Goal: Task Accomplishment & Management: Manage account settings

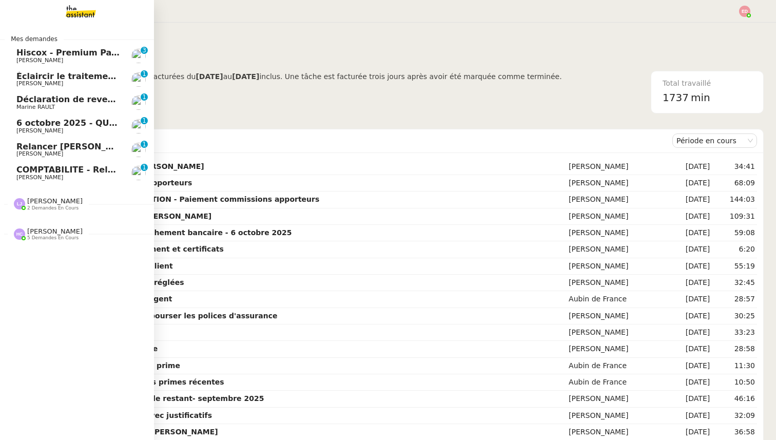
click at [59, 166] on span "COMPTABILITE - Relances factures impayées - août 2025" at bounding box center [147, 170] width 262 height 10
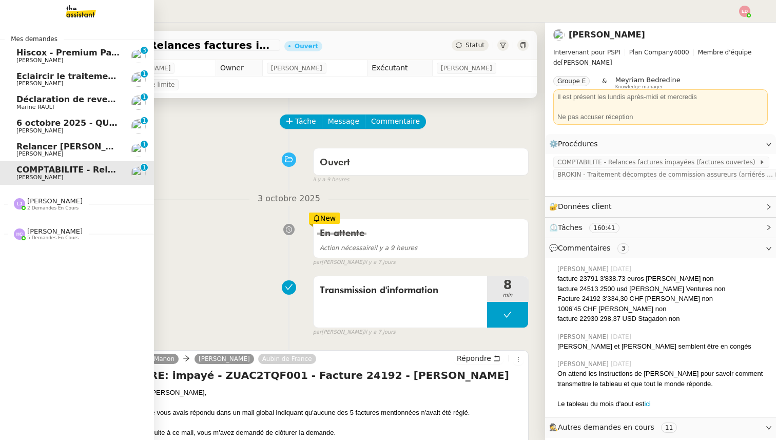
click at [48, 204] on span "[PERSON_NAME]" at bounding box center [54, 201] width 55 height 8
click at [46, 282] on span "5 demandes en cours" at bounding box center [52, 285] width 51 height 6
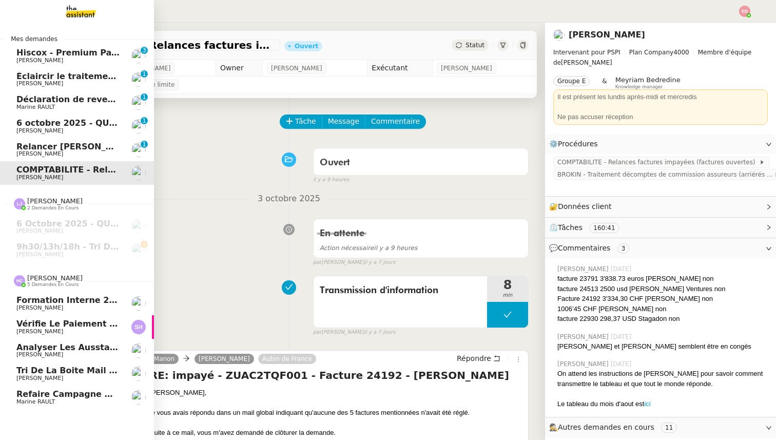
click at [51, 377] on span "[PERSON_NAME]" at bounding box center [39, 378] width 47 height 7
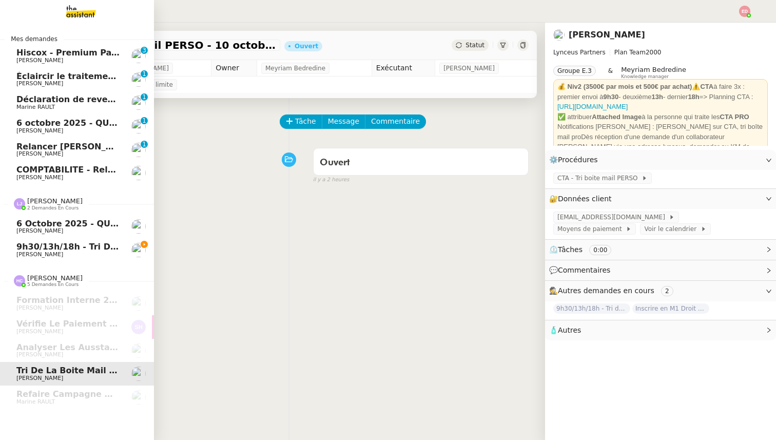
click at [39, 226] on span "6 octobre 2025 - QUOTIDIEN Gestion boite mail Accounting" at bounding box center [153, 224] width 274 height 10
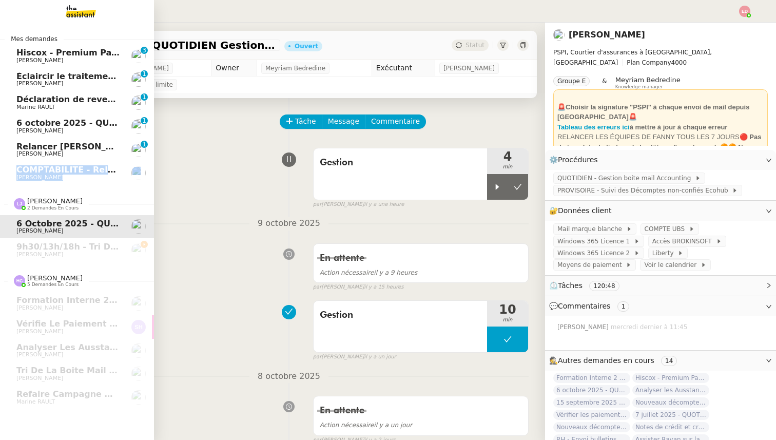
click at [30, 167] on span "COMPTABILITE - Relances factures impayées - août 2025" at bounding box center [147, 170] width 262 height 10
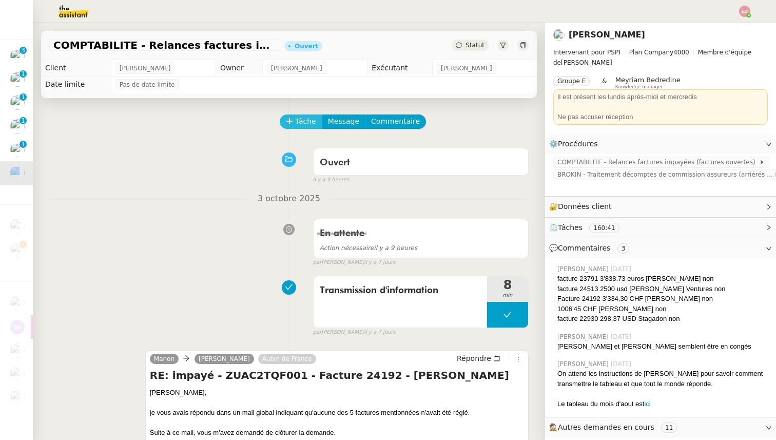
click at [293, 125] on button "Tâche" at bounding box center [301, 121] width 43 height 14
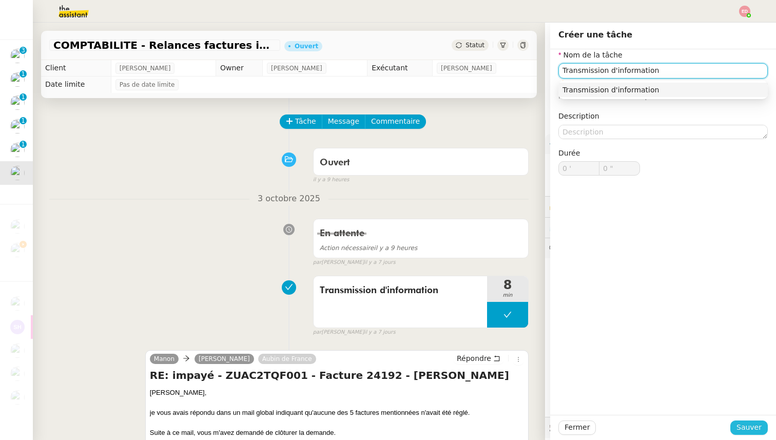
type input "Transmission d'information"
click at [745, 429] on span "Sauver" at bounding box center [748, 427] width 25 height 12
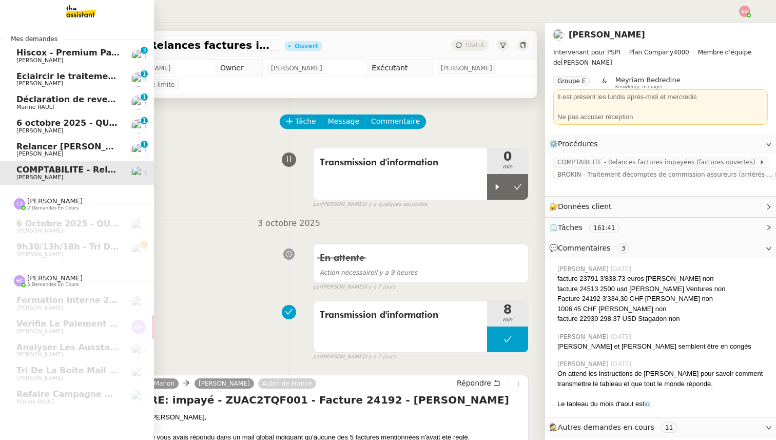
click at [34, 146] on span "Relancer [PERSON_NAME] pour justificatif Eurostar" at bounding box center [134, 147] width 237 height 10
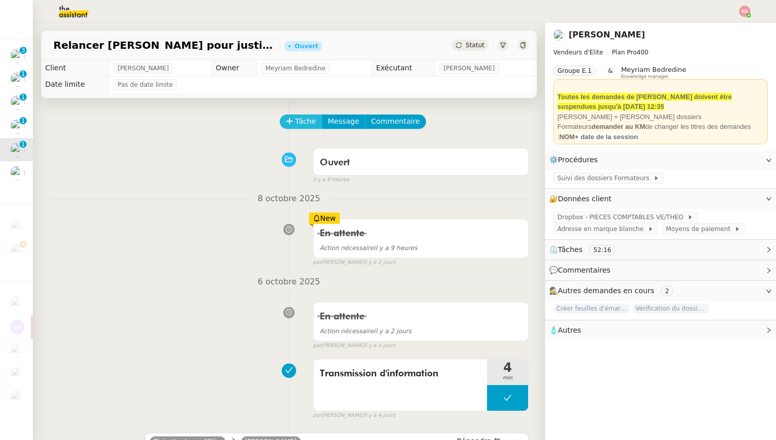
click at [304, 118] on span "Tâche" at bounding box center [305, 121] width 21 height 12
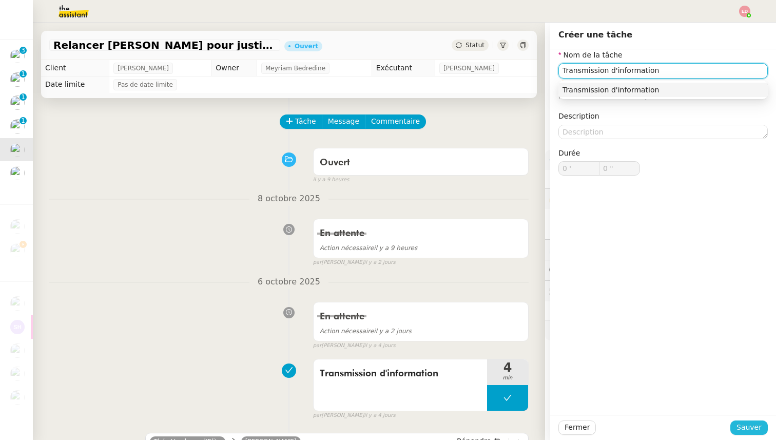
type input "Transmission d'information"
click at [748, 427] on span "Sauver" at bounding box center [748, 427] width 25 height 12
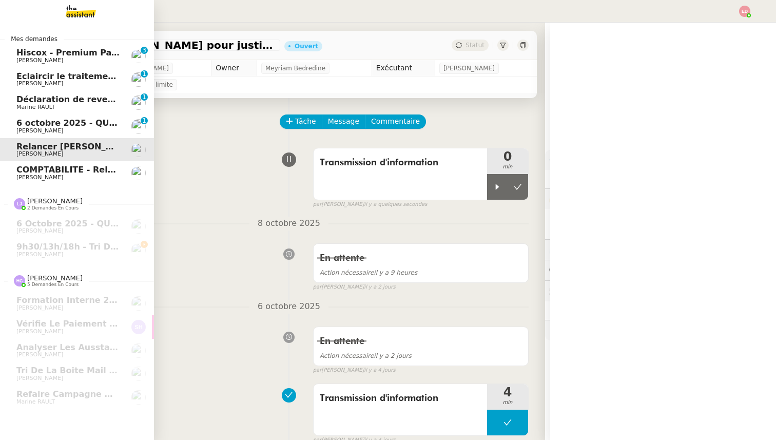
click at [24, 170] on span "COMPTABILITE - Relances factures impayées - août 2025" at bounding box center [147, 170] width 262 height 10
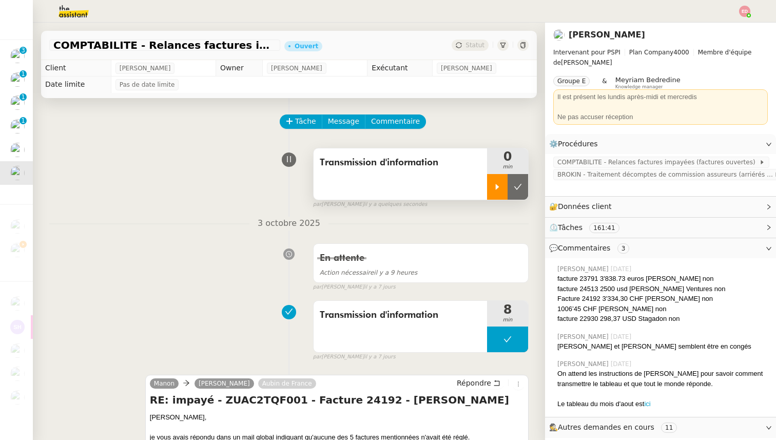
click at [503, 177] on div at bounding box center [497, 187] width 21 height 26
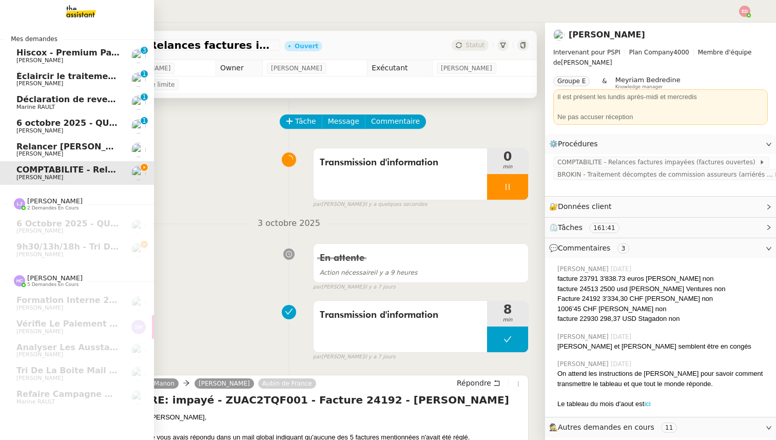
click at [26, 121] on span "6 octobre 2025 - QUOTIDIEN - OPAL - Gestion de la boîte mail OPAL" at bounding box center [170, 123] width 309 height 10
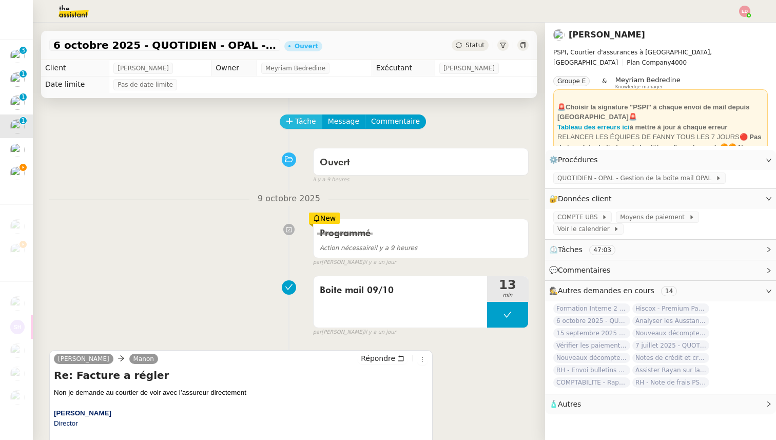
click at [308, 120] on span "Tâche" at bounding box center [305, 121] width 21 height 12
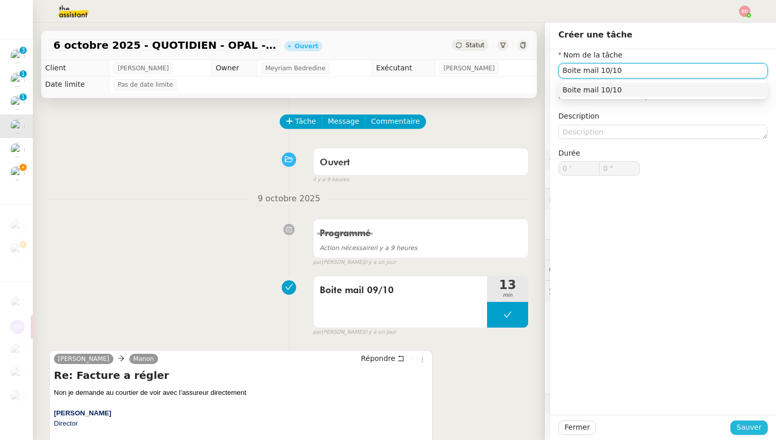
type input "Boite mail 10/10"
click at [753, 427] on span "Sauver" at bounding box center [748, 427] width 25 height 12
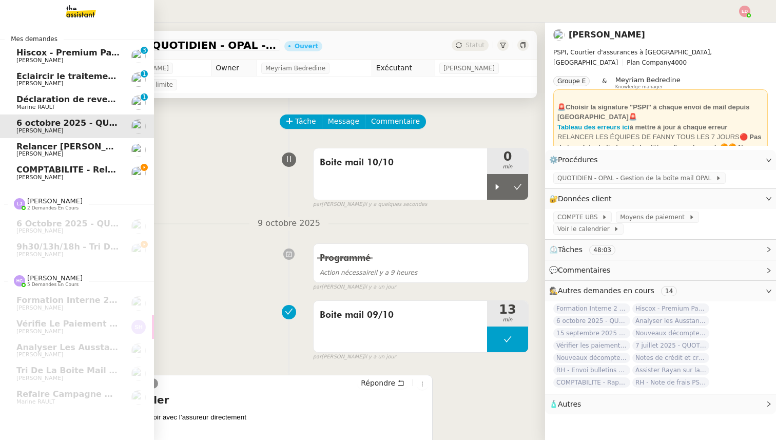
click at [23, 99] on span "Déclaration de revenus trimestriels de [PERSON_NAME]" at bounding box center [145, 99] width 258 height 10
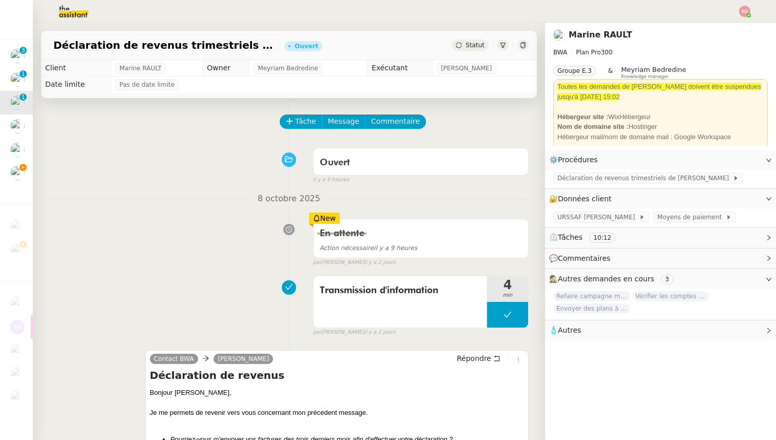
click at [475, 45] on span "Statut" at bounding box center [474, 45] width 19 height 7
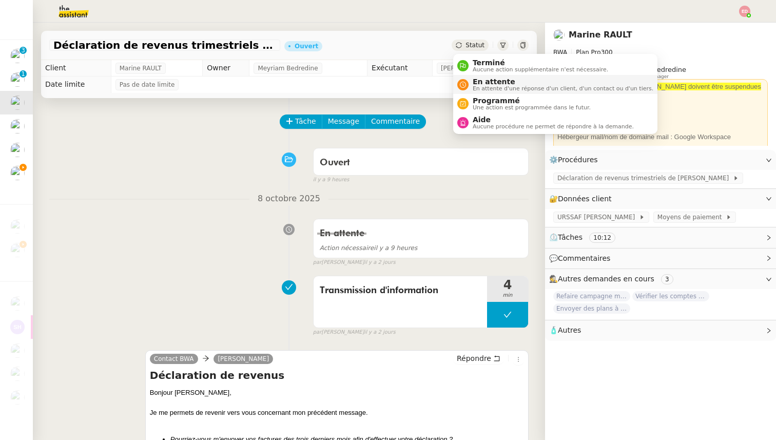
click at [502, 89] on span "En attente d'une réponse d'un client, d'un contact ou d'un tiers." at bounding box center [563, 89] width 181 height 6
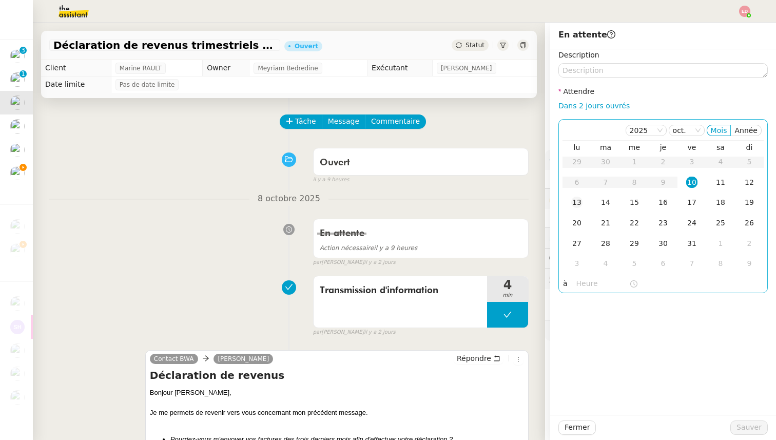
click at [577, 201] on div "13" at bounding box center [576, 202] width 11 height 11
click at [748, 427] on span "Sauver" at bounding box center [748, 427] width 25 height 12
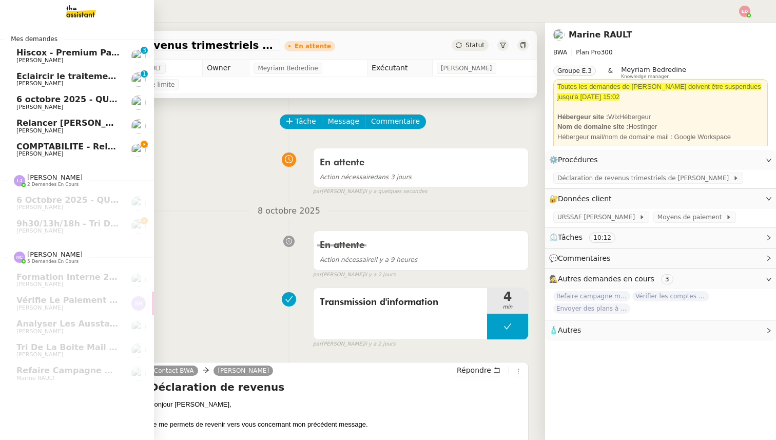
click at [28, 82] on span "[PERSON_NAME]" at bounding box center [39, 83] width 47 height 7
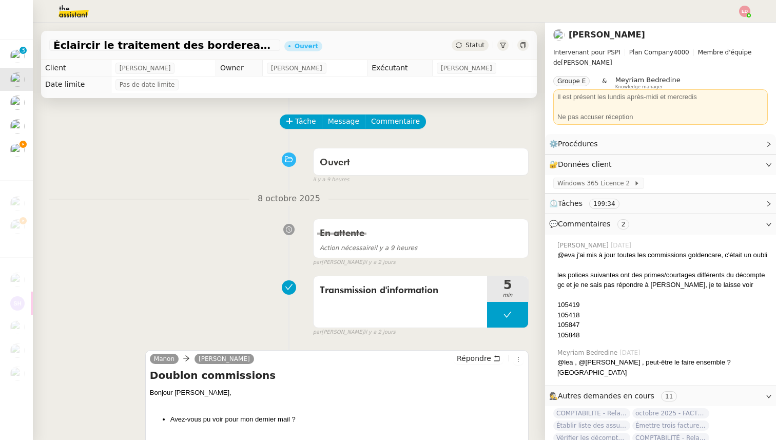
click at [468, 43] on span "Statut" at bounding box center [474, 45] width 19 height 7
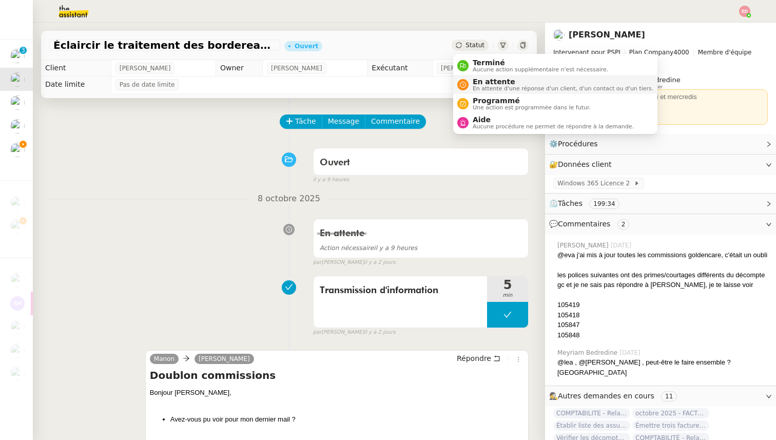
click at [491, 91] on span "En attente d'une réponse d'un client, d'un contact ou d'un tiers." at bounding box center [563, 89] width 181 height 6
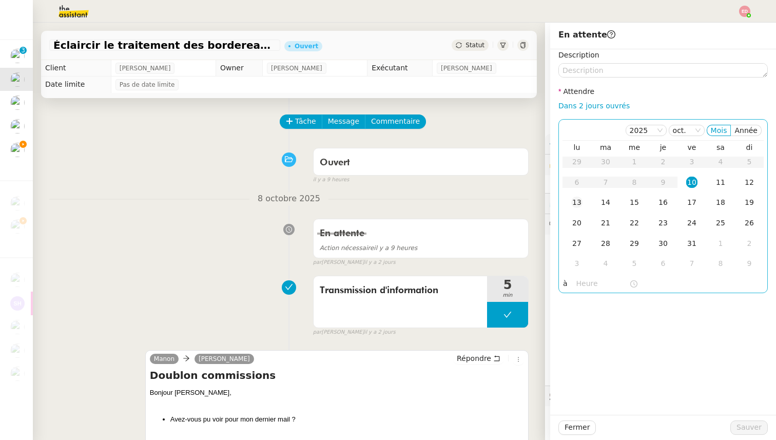
click at [577, 201] on div "13" at bounding box center [576, 202] width 11 height 11
click at [743, 422] on span "Sauver" at bounding box center [748, 427] width 25 height 12
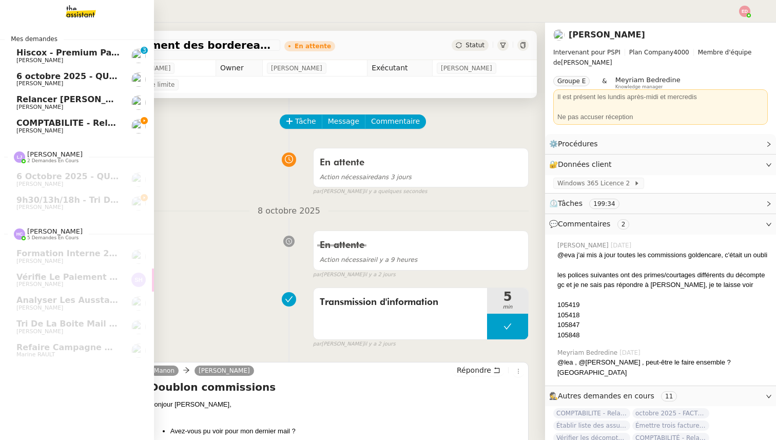
click at [35, 62] on span "[PERSON_NAME]" at bounding box center [39, 60] width 47 height 7
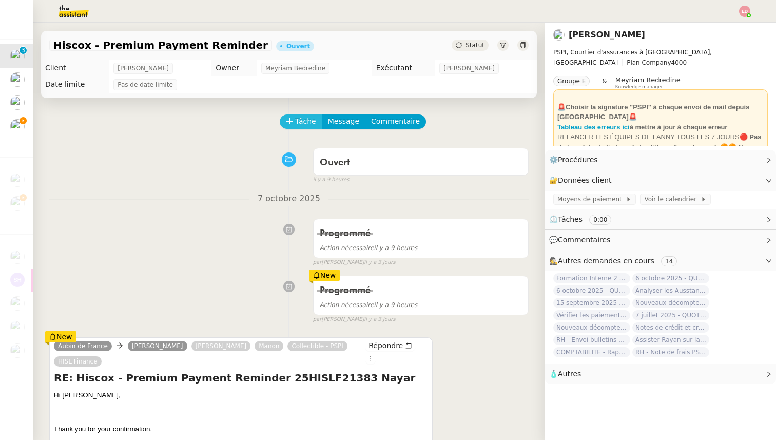
click at [290, 124] on icon at bounding box center [289, 121] width 7 height 7
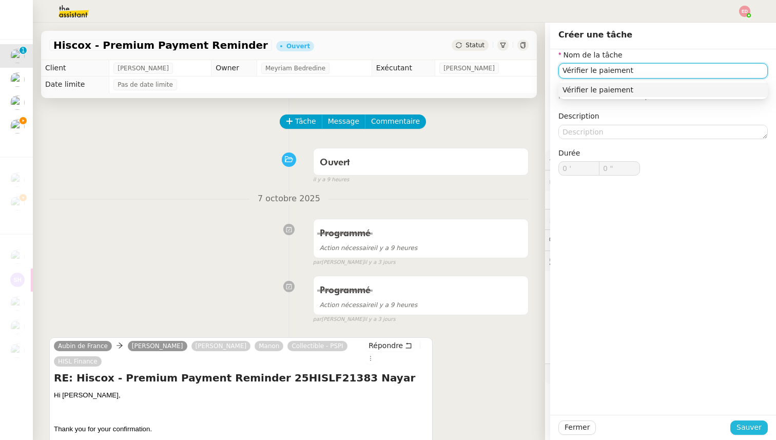
type input "Vérifier le paiement"
click at [748, 422] on span "Sauver" at bounding box center [748, 427] width 25 height 12
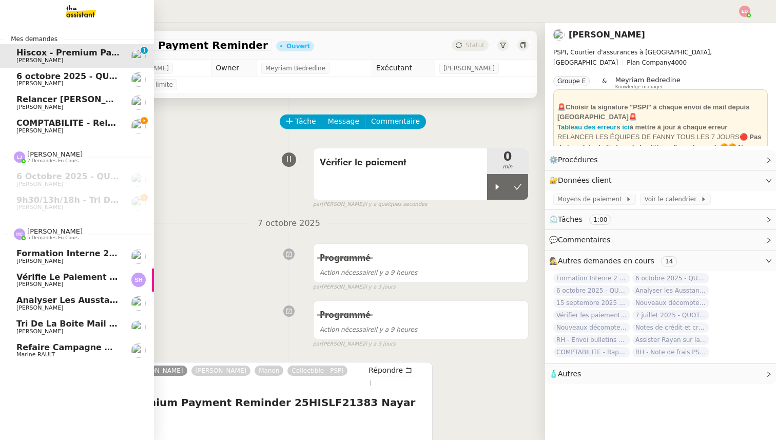
click at [71, 249] on span "Formation Interne 2 - [PERSON_NAME]" at bounding box center [105, 253] width 178 height 10
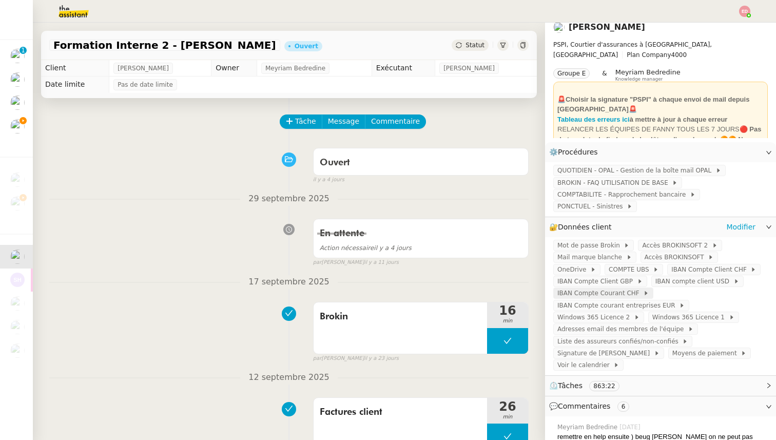
scroll to position [12, 0]
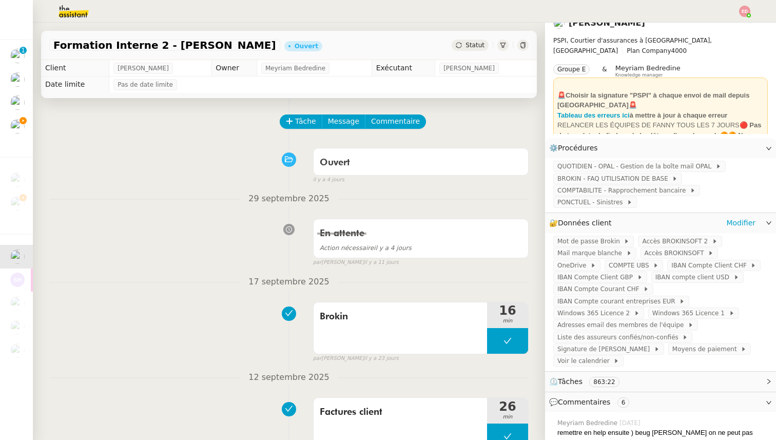
click at [641, 222] on div "🔐 Données client Modifier" at bounding box center [652, 223] width 206 height 12
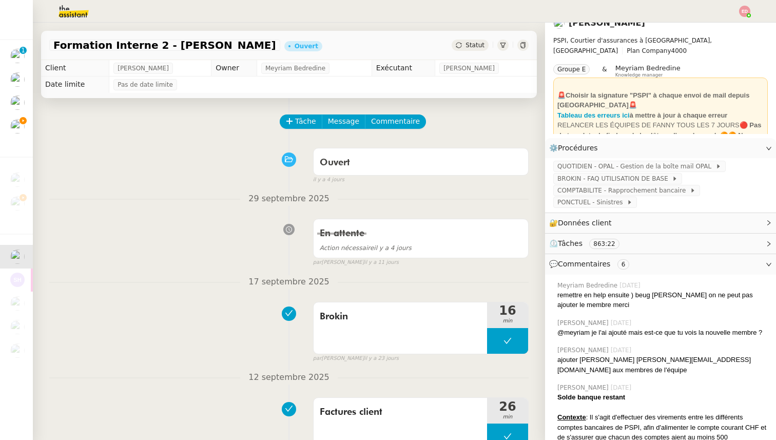
click at [633, 261] on span "💬 Commentaires 6" at bounding box center [652, 264] width 206 height 12
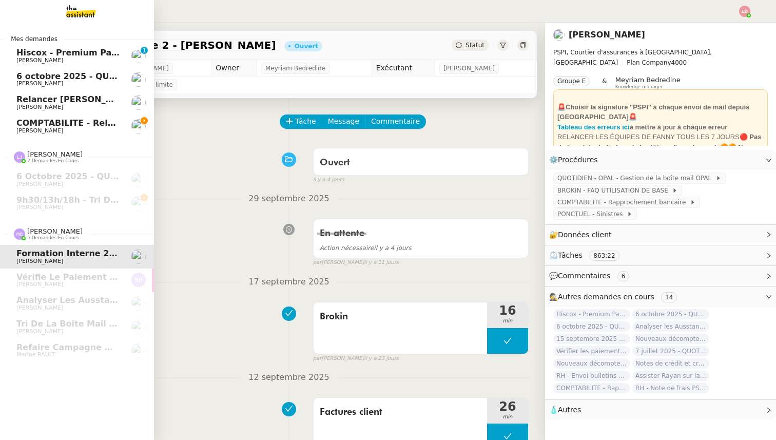
click at [25, 126] on span "COMPTABILITE - Relances factures impayées - août 2025" at bounding box center [147, 123] width 262 height 10
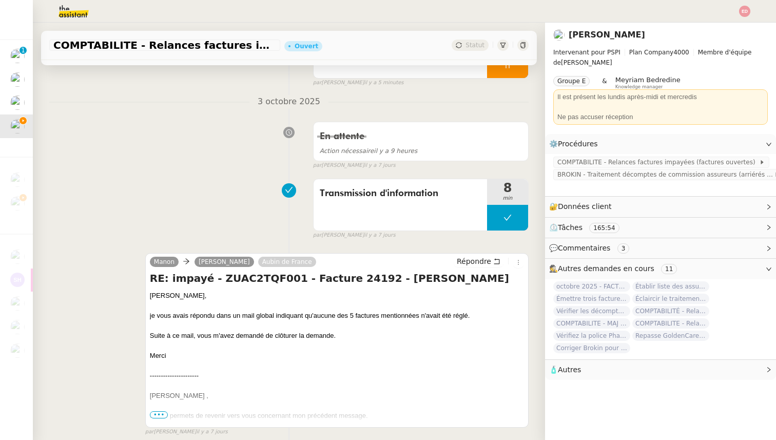
scroll to position [128, 0]
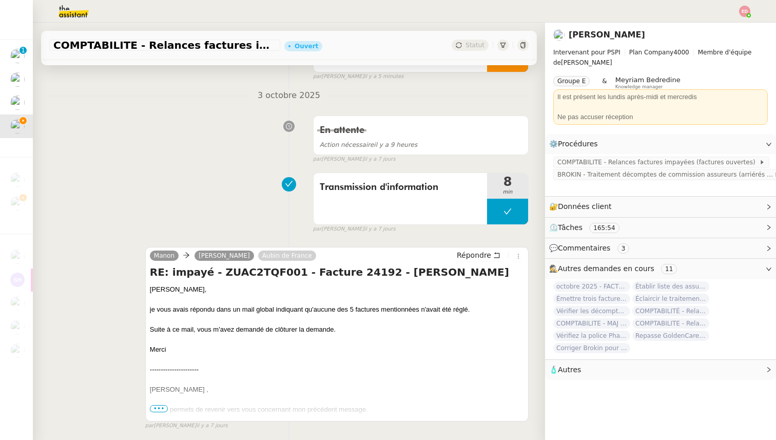
click at [162, 406] on span "•••" at bounding box center [159, 408] width 18 height 7
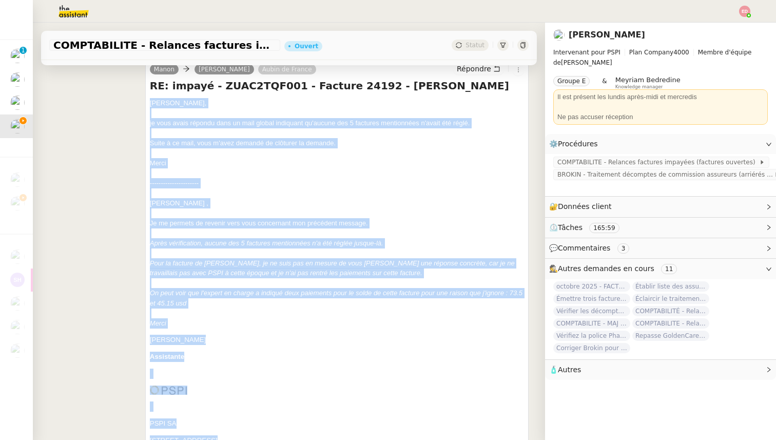
scroll to position [330, 0]
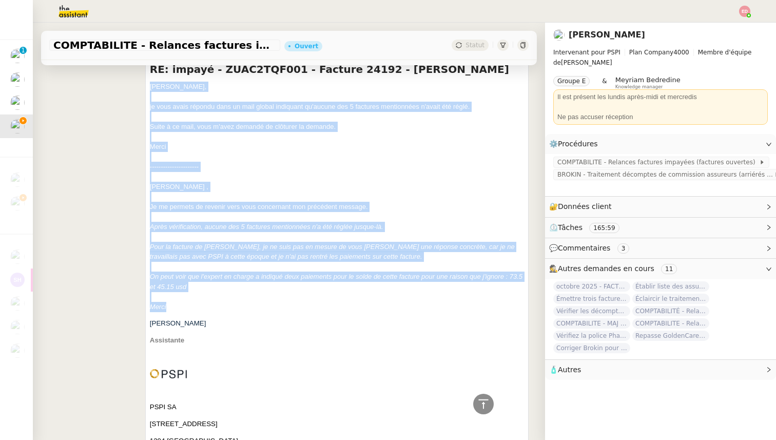
drag, startPoint x: 150, startPoint y: 289, endPoint x: 191, endPoint y: 303, distance: 42.7
copy div "[PERSON_NAME], je vous avais répondu dans un mail global indiquant qu'aucune de…"
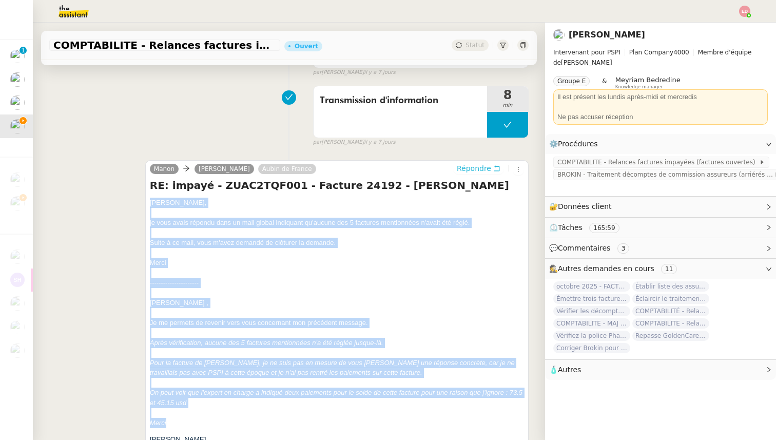
scroll to position [201, 0]
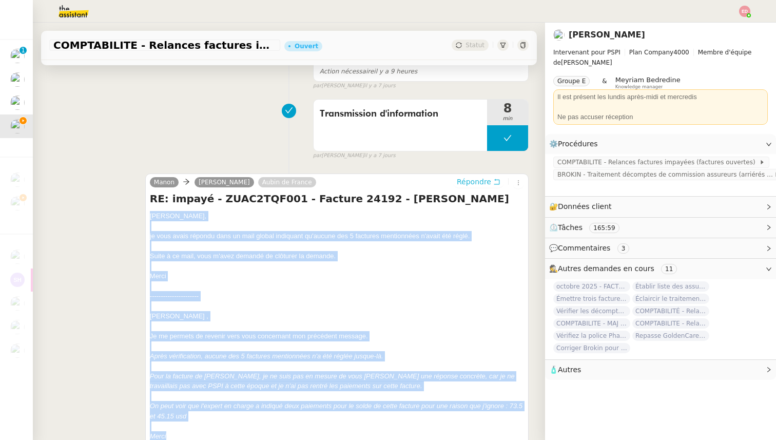
click at [475, 178] on span "Répondre" at bounding box center [474, 182] width 34 height 10
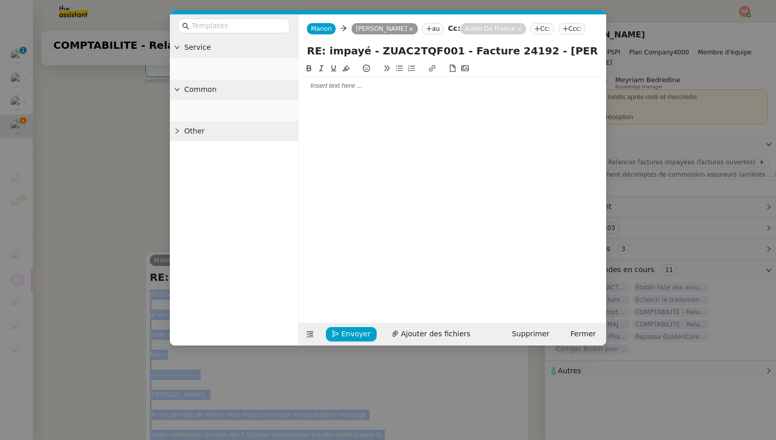
scroll to position [280, 0]
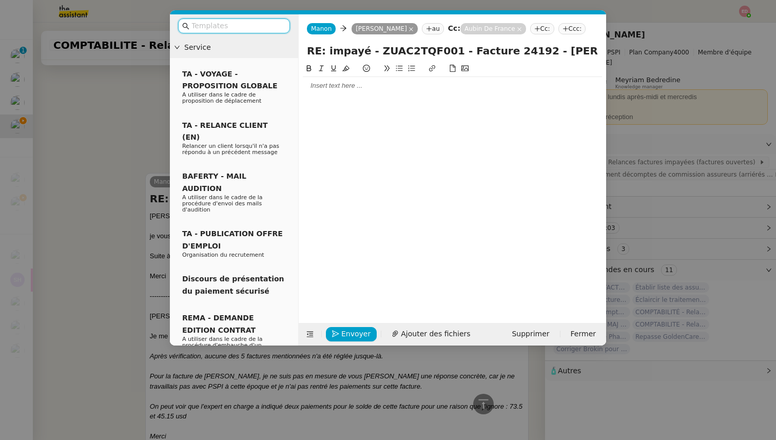
click at [315, 88] on div at bounding box center [452, 85] width 299 height 9
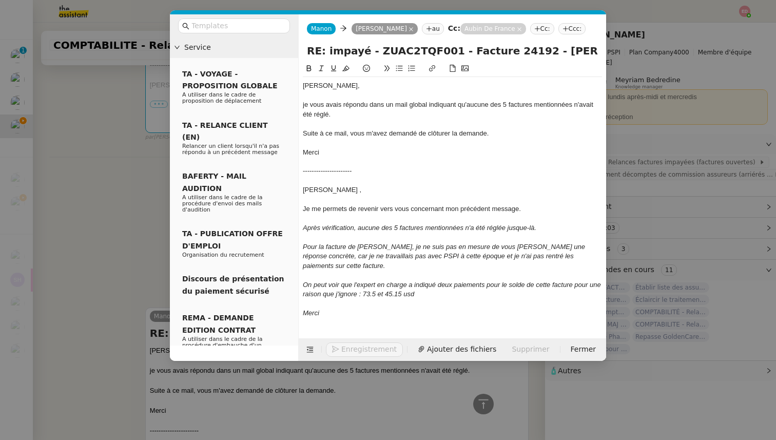
scroll to position [414, 0]
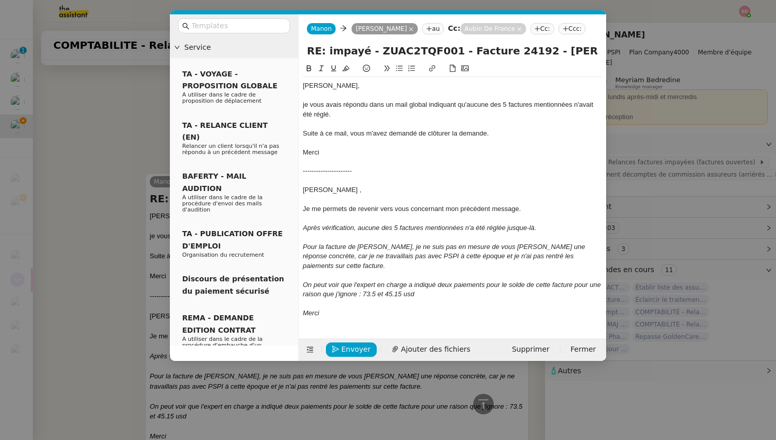
click at [315, 178] on div at bounding box center [452, 180] width 299 height 9
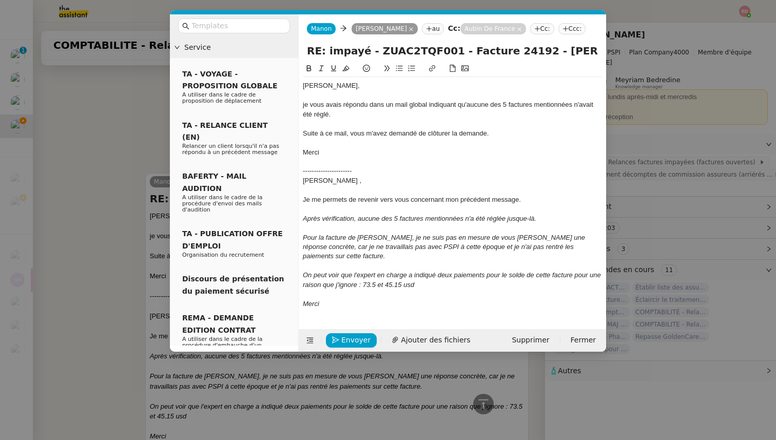
click at [312, 164] on div at bounding box center [452, 161] width 299 height 9
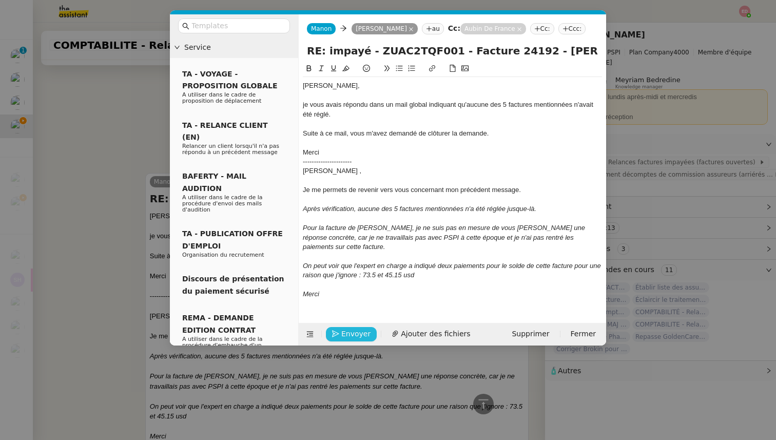
click at [346, 332] on span "Envoyer" at bounding box center [355, 334] width 29 height 12
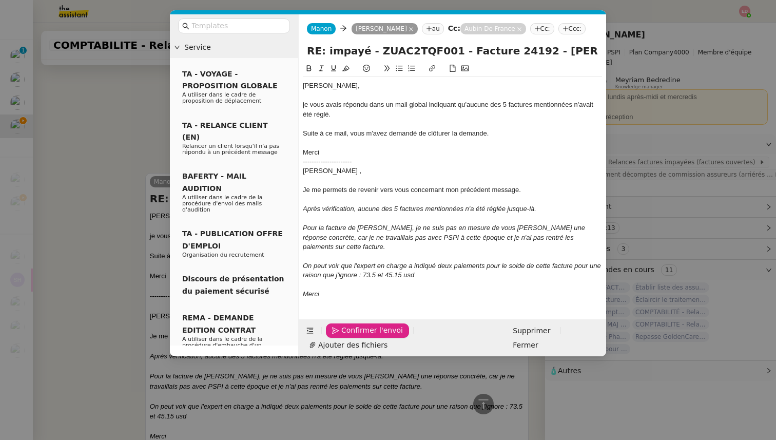
click at [346, 332] on span "Confirmer l'envoi" at bounding box center [372, 330] width 62 height 12
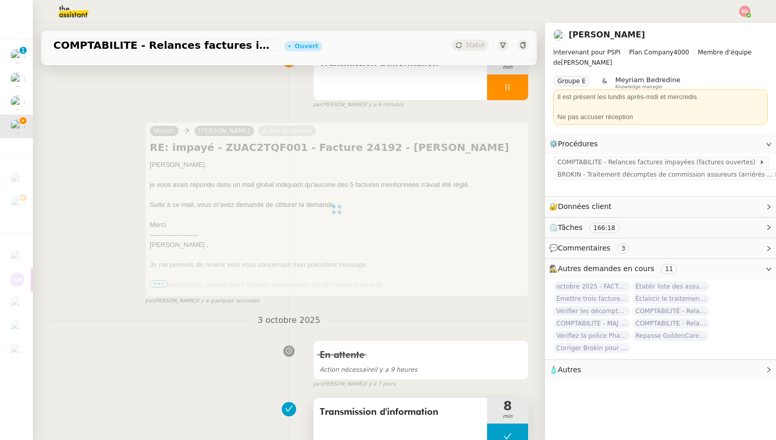
scroll to position [0, 0]
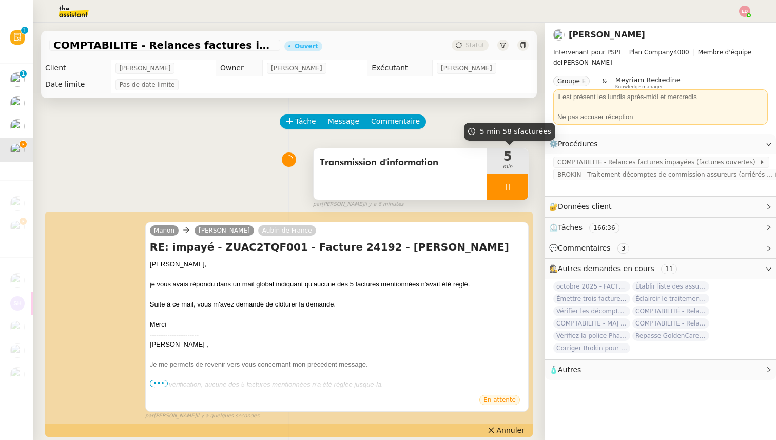
click at [515, 181] on div at bounding box center [507, 187] width 41 height 26
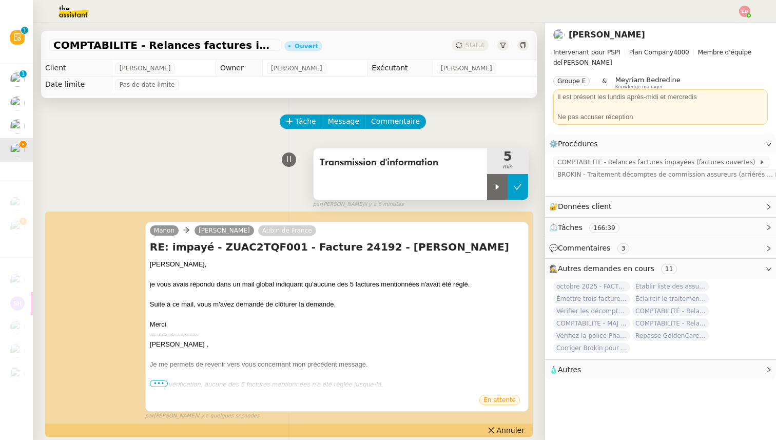
click at [517, 183] on icon at bounding box center [518, 187] width 8 height 8
click at [478, 50] on div "Statut" at bounding box center [470, 45] width 37 height 11
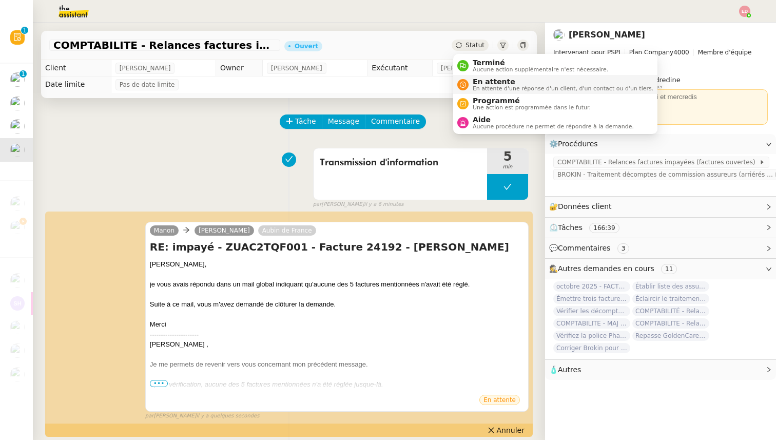
click at [481, 77] on span "En attente" at bounding box center [563, 81] width 181 height 8
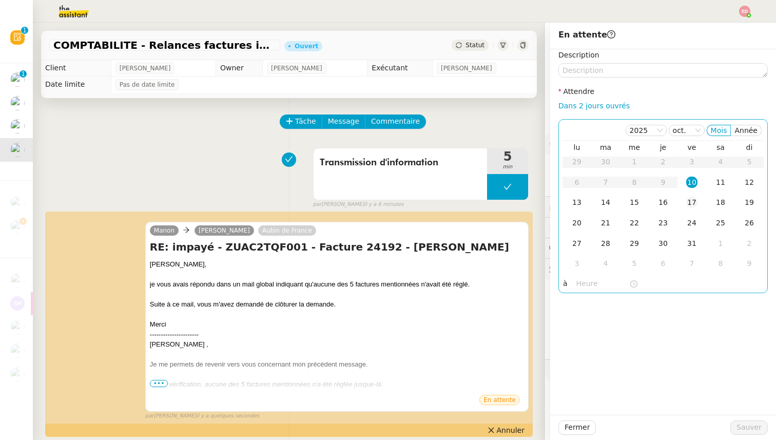
click at [696, 197] on td "17" at bounding box center [691, 202] width 29 height 21
click at [742, 427] on span "Sauver" at bounding box center [748, 427] width 25 height 12
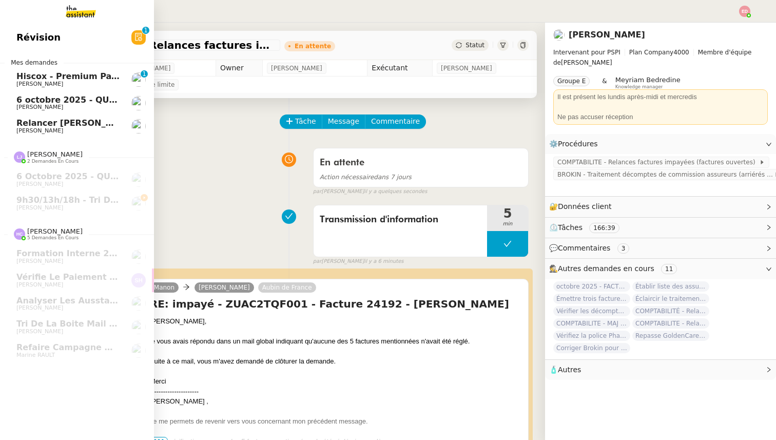
click at [29, 127] on span "Relancer [PERSON_NAME] pour justificatif Eurostar" at bounding box center [134, 123] width 237 height 10
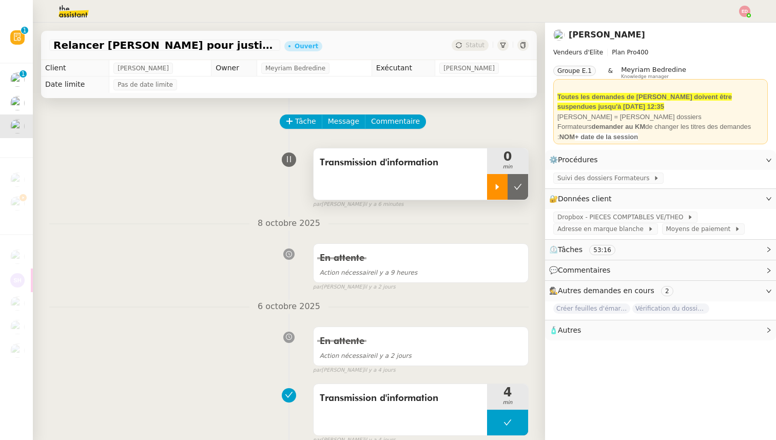
click at [496, 190] on icon at bounding box center [497, 187] width 8 height 8
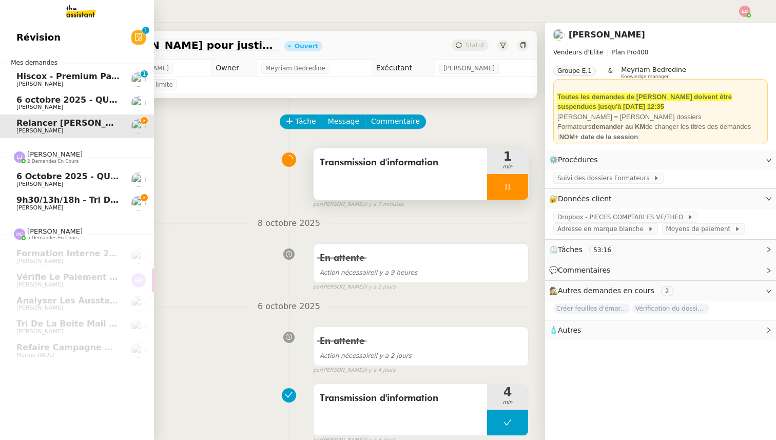
click at [35, 199] on span "9h30/13h/18h - Tri de la boite mail PRO - 3 octobre 2025" at bounding box center [148, 200] width 265 height 10
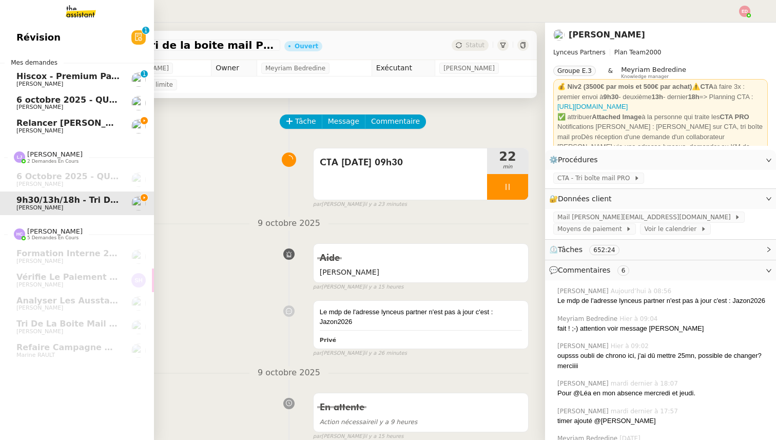
click at [55, 119] on span "Relancer [PERSON_NAME] pour justificatif Eurostar" at bounding box center [134, 123] width 237 height 10
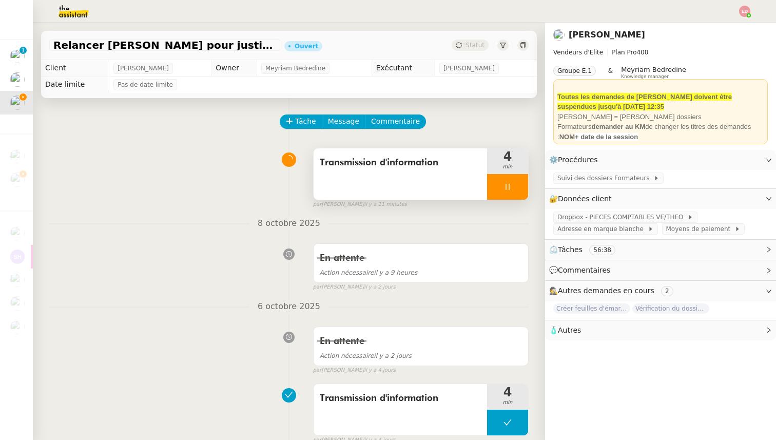
click at [523, 181] on div at bounding box center [507, 187] width 41 height 26
click at [523, 181] on button at bounding box center [518, 187] width 21 height 26
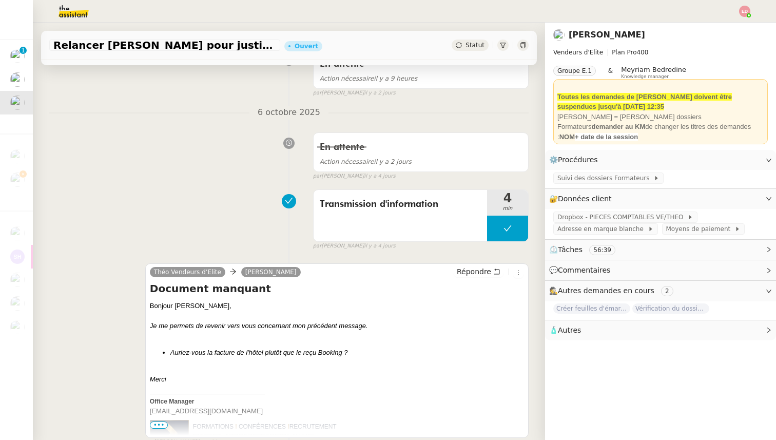
scroll to position [195, 0]
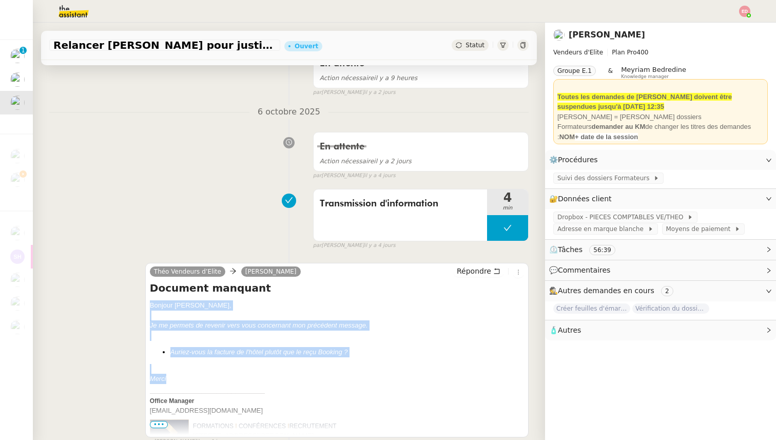
drag, startPoint x: 169, startPoint y: 377, endPoint x: 150, endPoint y: 304, distance: 75.3
copy div "[PERSON_NAME] me permets de revenir vers vous concernant mon précédent message.…"
click at [464, 275] on span "Répondre" at bounding box center [474, 271] width 34 height 10
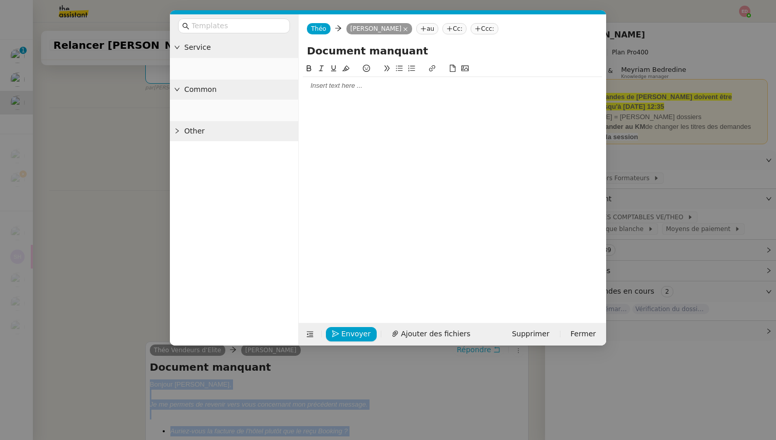
scroll to position [273, 0]
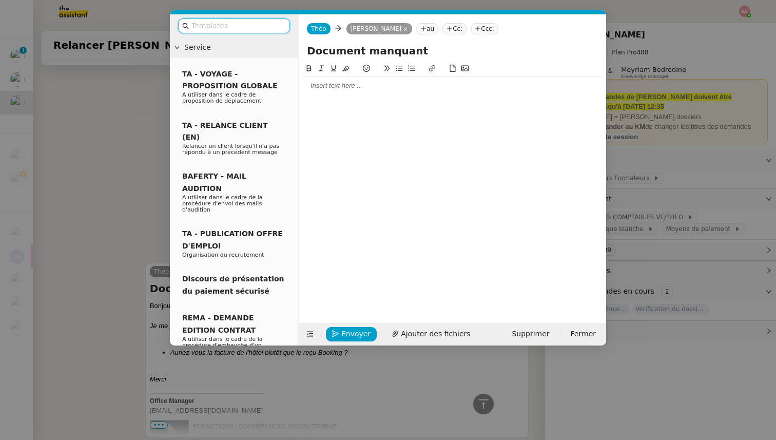
click at [364, 86] on div at bounding box center [452, 85] width 299 height 9
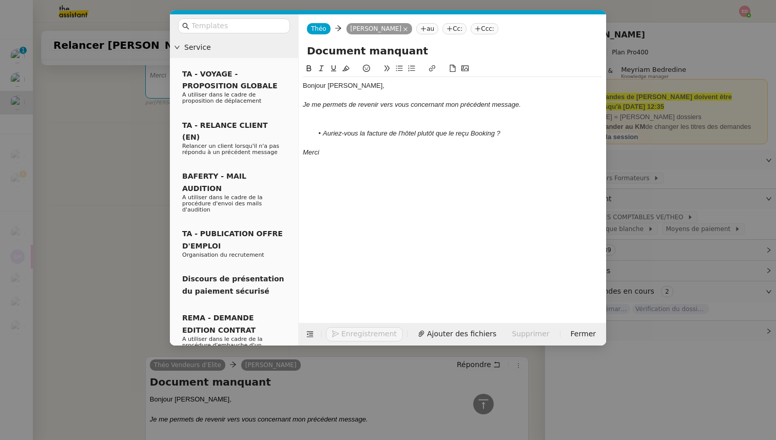
scroll to position [366, 0]
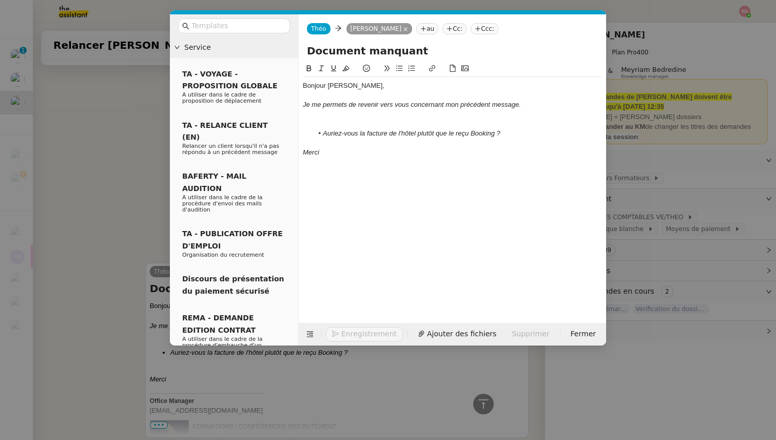
click at [340, 125] on div at bounding box center [452, 123] width 299 height 9
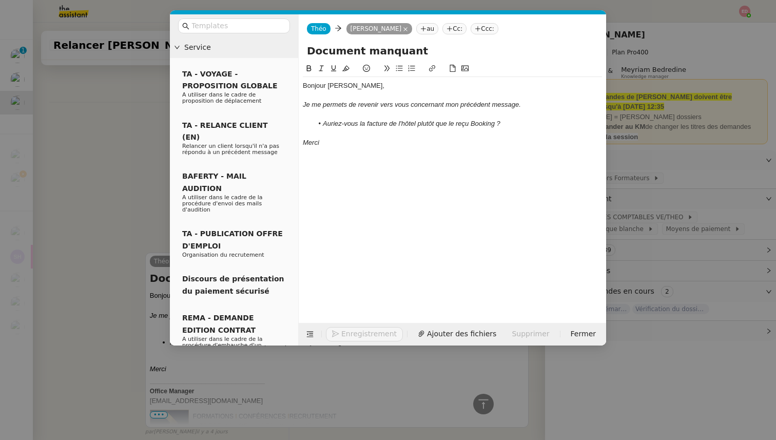
scroll to position [356, 0]
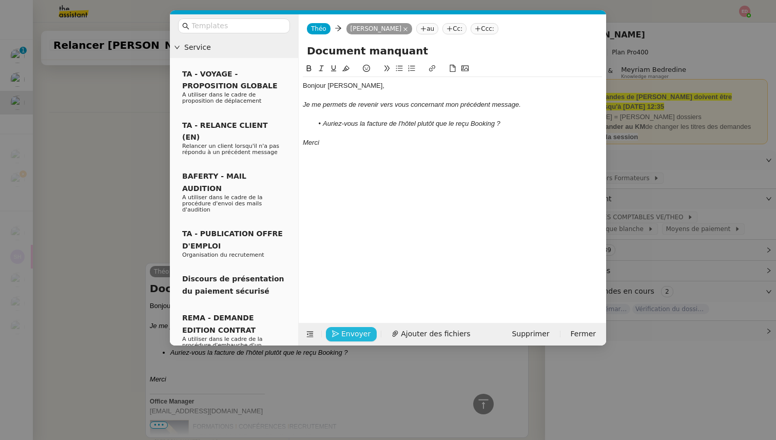
click at [338, 331] on icon "button" at bounding box center [335, 333] width 7 height 7
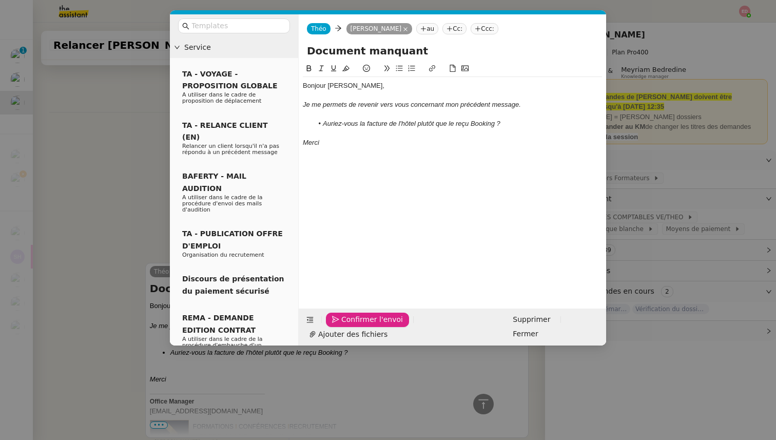
click at [338, 323] on icon "button" at bounding box center [335, 319] width 7 height 7
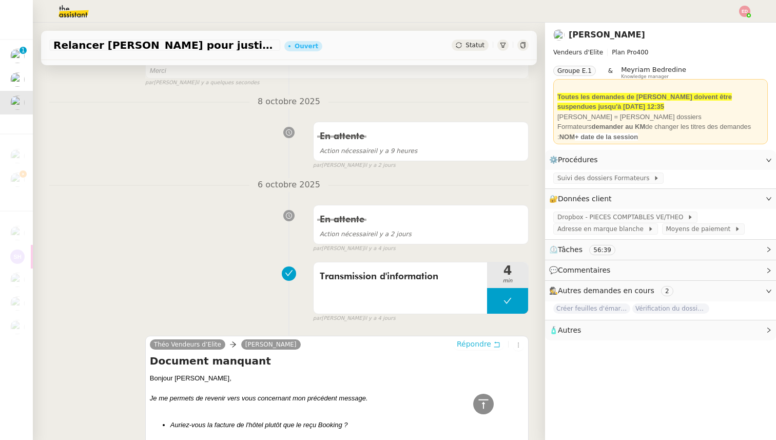
scroll to position [0, 0]
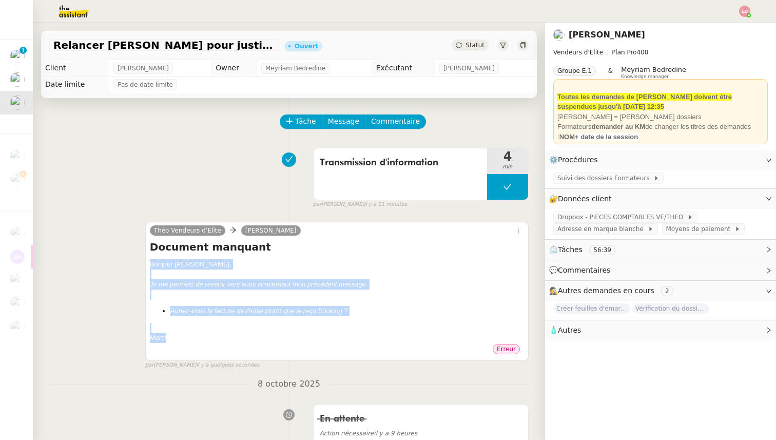
drag, startPoint x: 168, startPoint y: 338, endPoint x: 150, endPoint y: 262, distance: 77.5
click at [150, 262] on div "[PERSON_NAME] me permets de revenir vers vous concernant mon précédent message.…" at bounding box center [337, 301] width 374 height 84
copy div "[PERSON_NAME] me permets de revenir vers vous concernant mon précédent message.…"
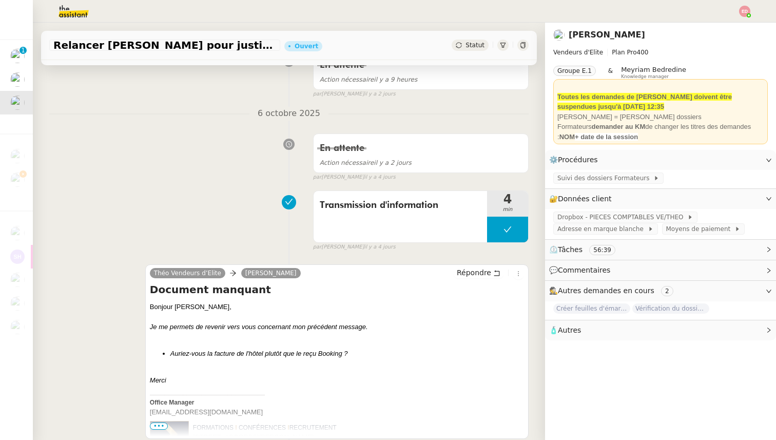
scroll to position [364, 0]
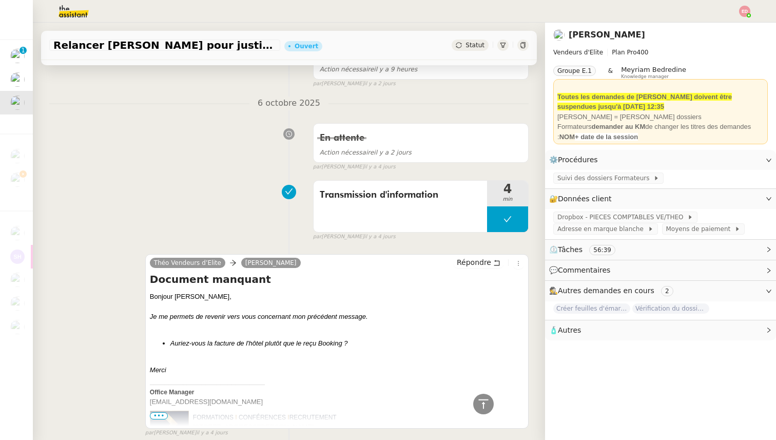
click at [452, 267] on div "Théo Vendeurs d’Elite [PERSON_NAME] Répondre" at bounding box center [337, 264] width 374 height 15
click at [471, 262] on span "Répondre" at bounding box center [474, 262] width 34 height 10
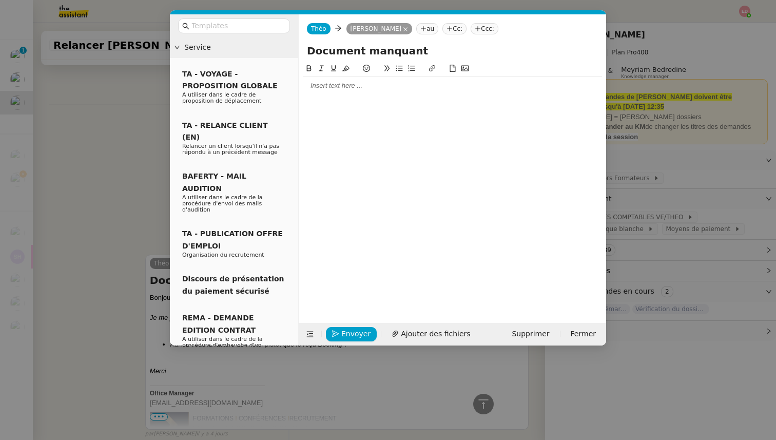
scroll to position [443, 0]
click at [328, 87] on div at bounding box center [452, 85] width 299 height 9
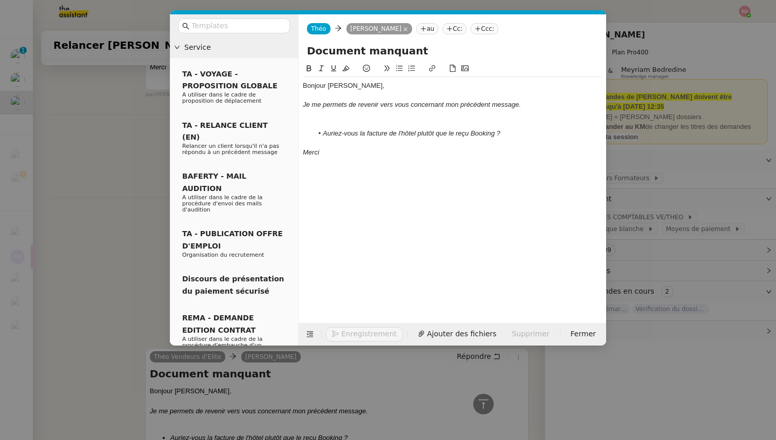
scroll to position [536, 0]
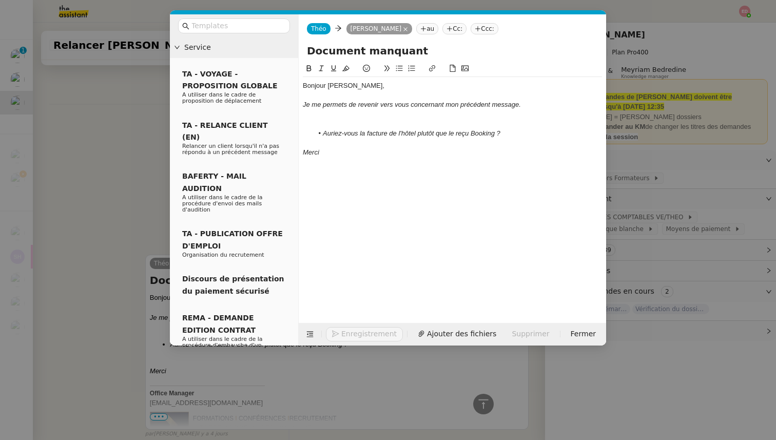
click at [332, 118] on div at bounding box center [452, 114] width 299 height 9
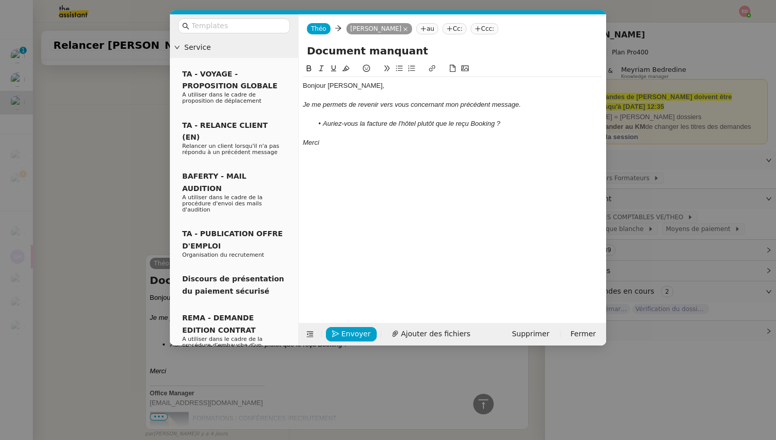
scroll to position [527, 0]
click at [340, 331] on button "Envoyer" at bounding box center [351, 334] width 51 height 14
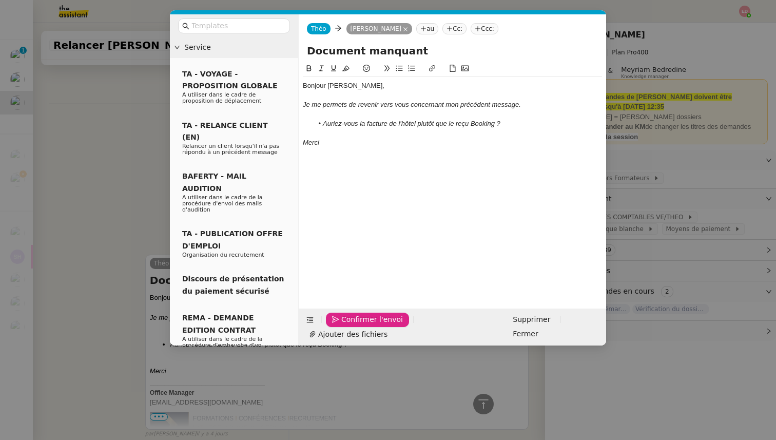
click at [340, 327] on button "Confirmer l'envoi" at bounding box center [367, 320] width 83 height 14
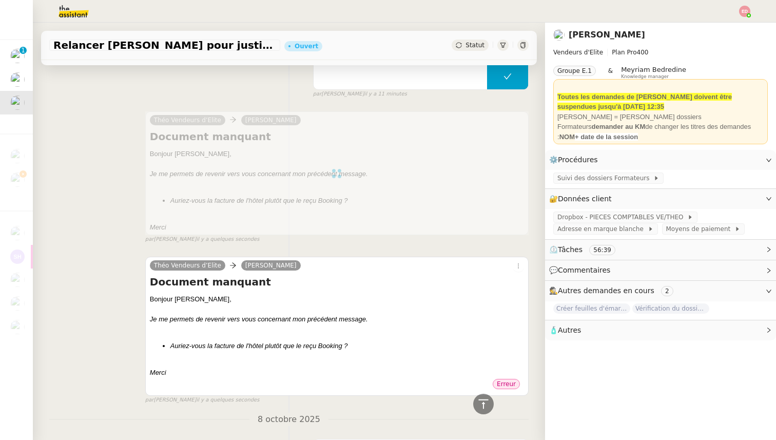
scroll to position [0, 0]
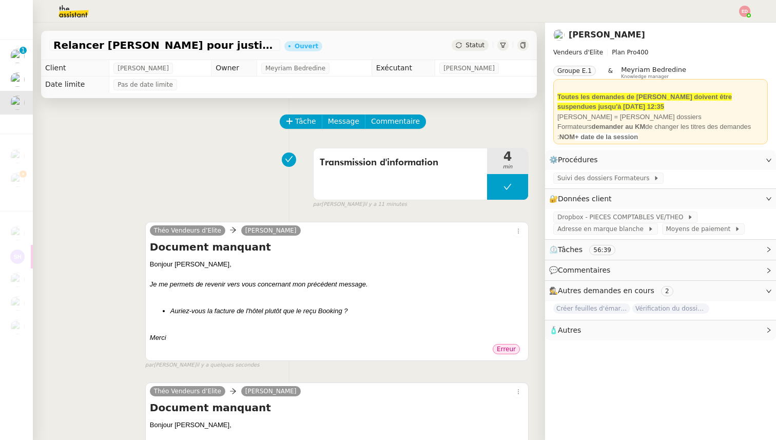
click at [471, 49] on div "Statut" at bounding box center [470, 45] width 37 height 11
click at [477, 126] on div "Tâche Message Commentaire" at bounding box center [405, 126] width 248 height 25
click at [483, 41] on div "Statut" at bounding box center [470, 45] width 37 height 11
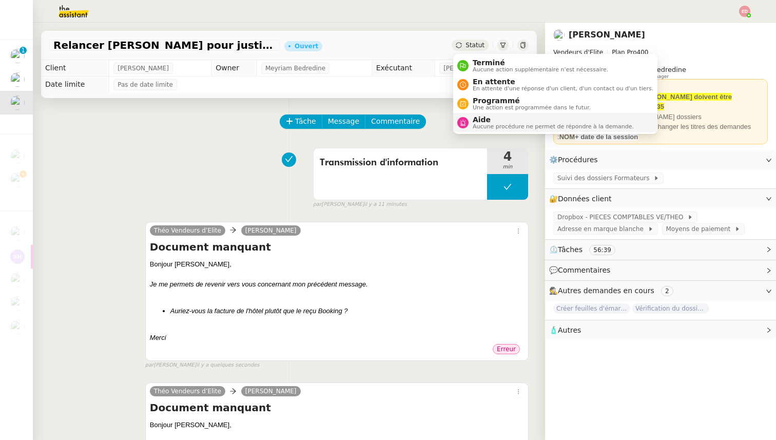
click at [483, 123] on span "Aide" at bounding box center [553, 119] width 161 height 8
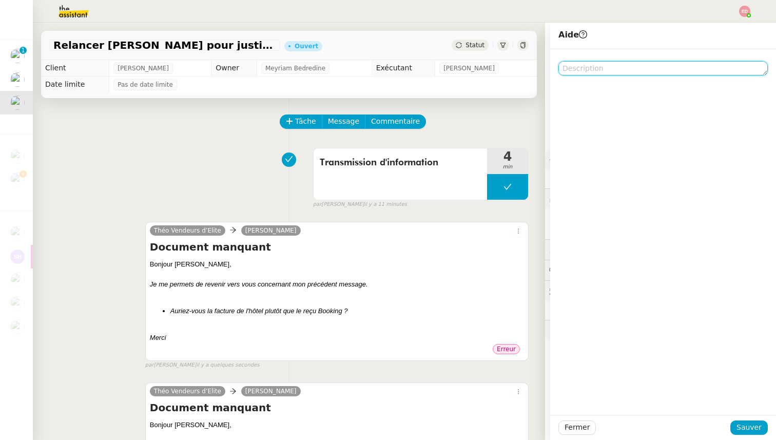
click at [601, 67] on textarea at bounding box center [662, 68] width 209 height 14
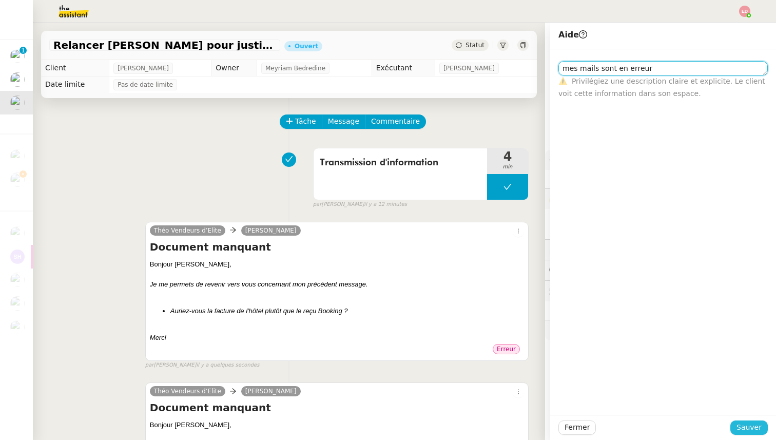
type textarea "mes mails sont en erreur"
click at [745, 425] on span "Sauver" at bounding box center [748, 427] width 25 height 12
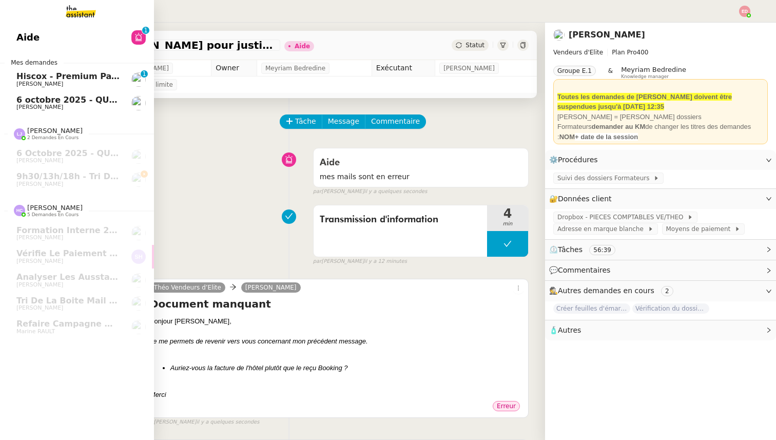
click at [21, 99] on span "6 octobre 2025 - QUOTIDIEN - OPAL - Gestion de la boîte mail OPAL" at bounding box center [170, 100] width 309 height 10
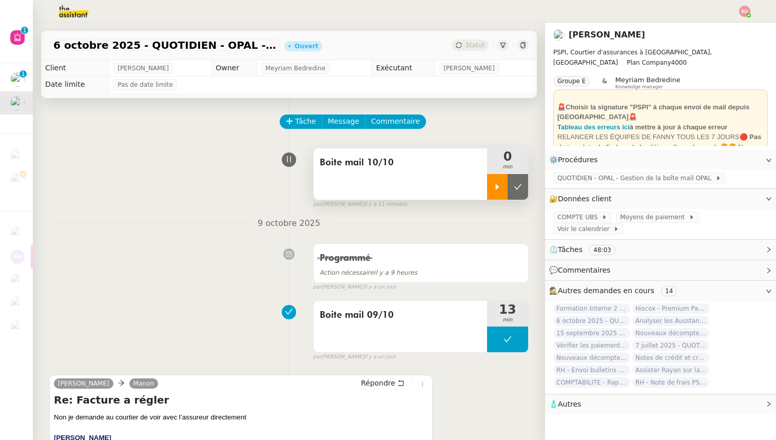
click at [496, 177] on div at bounding box center [497, 187] width 21 height 26
click at [525, 196] on div at bounding box center [507, 187] width 41 height 26
click at [525, 196] on button at bounding box center [518, 187] width 21 height 26
click at [473, 44] on span "Statut" at bounding box center [474, 45] width 19 height 7
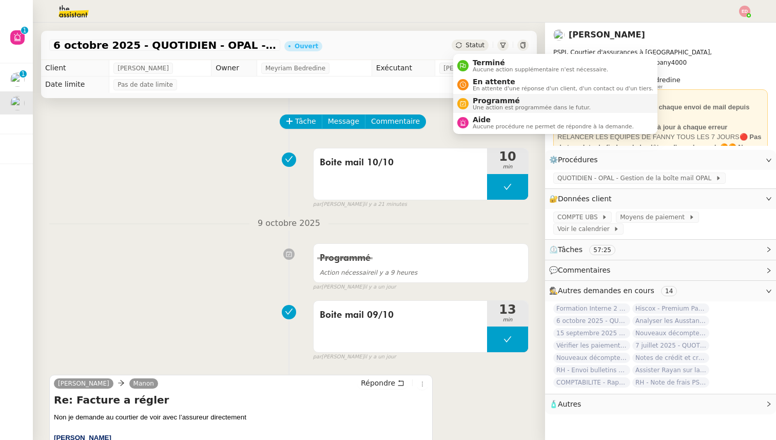
click at [488, 108] on span "Une action est programmée dans le futur." at bounding box center [532, 108] width 118 height 6
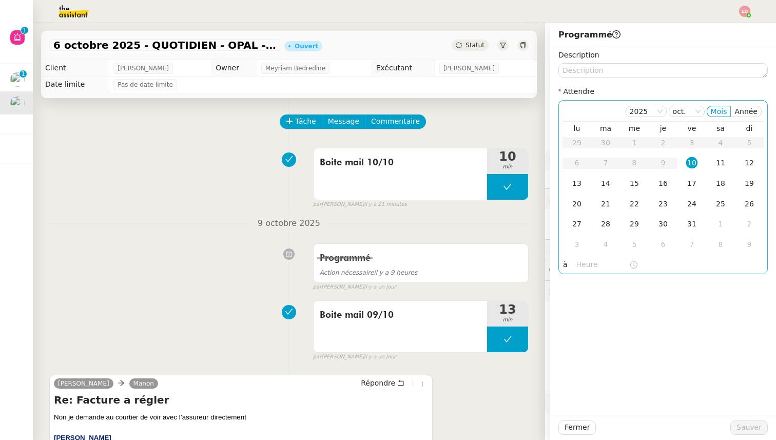
click at [690, 159] on div "10" at bounding box center [691, 162] width 11 height 11
click at [587, 260] on input "text" at bounding box center [602, 265] width 53 height 12
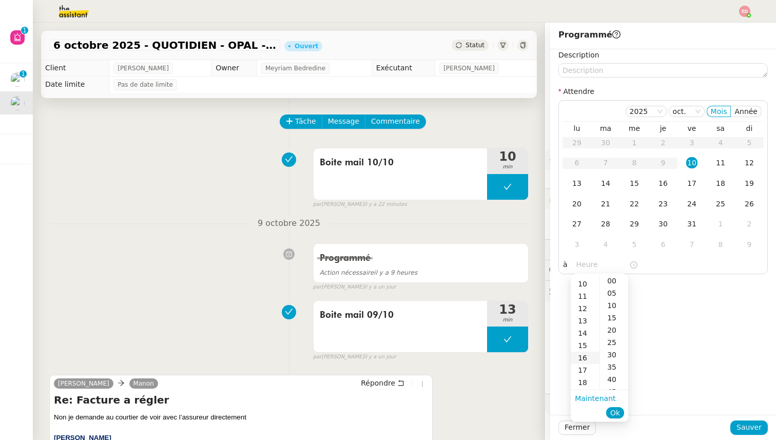
click at [585, 355] on div "16" at bounding box center [585, 358] width 29 height 12
click at [614, 279] on div "00" at bounding box center [614, 281] width 28 height 12
type input "16:00"
click at [616, 412] on span "Ok" at bounding box center [615, 412] width 10 height 10
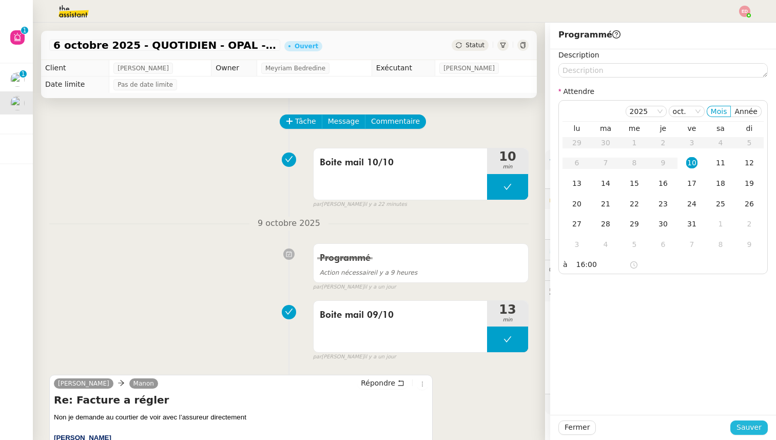
click at [740, 424] on span "Sauver" at bounding box center [748, 427] width 25 height 12
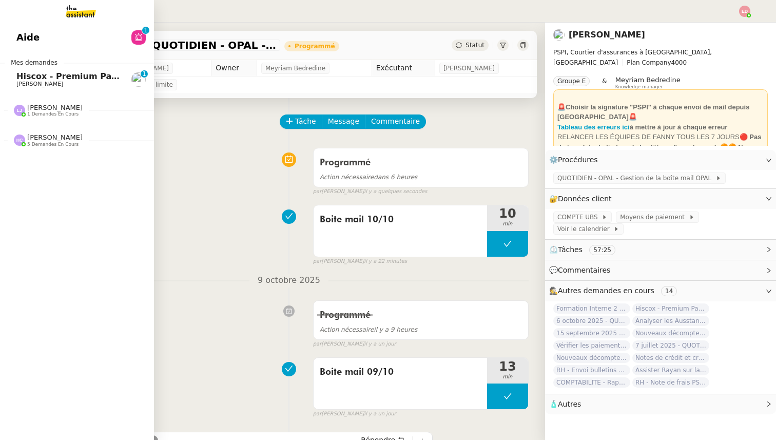
click at [30, 83] on span "[PERSON_NAME]" at bounding box center [39, 84] width 47 height 7
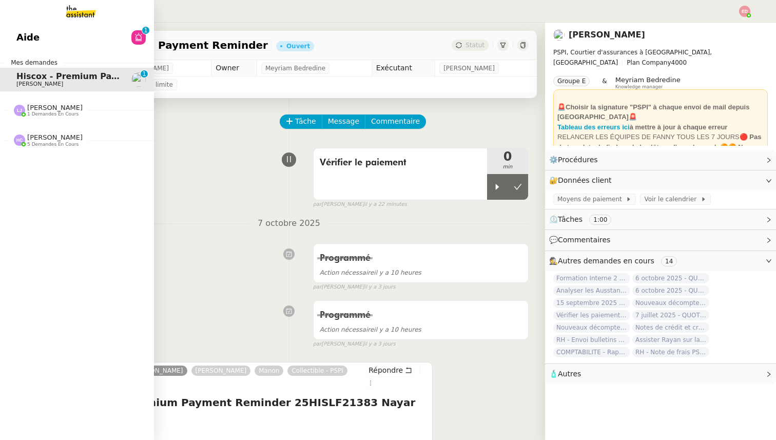
click at [41, 121] on div "[PERSON_NAME] 5 demandes en cours" at bounding box center [77, 136] width 154 height 30
click at [38, 107] on span "[PERSON_NAME]" at bounding box center [54, 108] width 55 height 8
